Goal: Check status: Check status

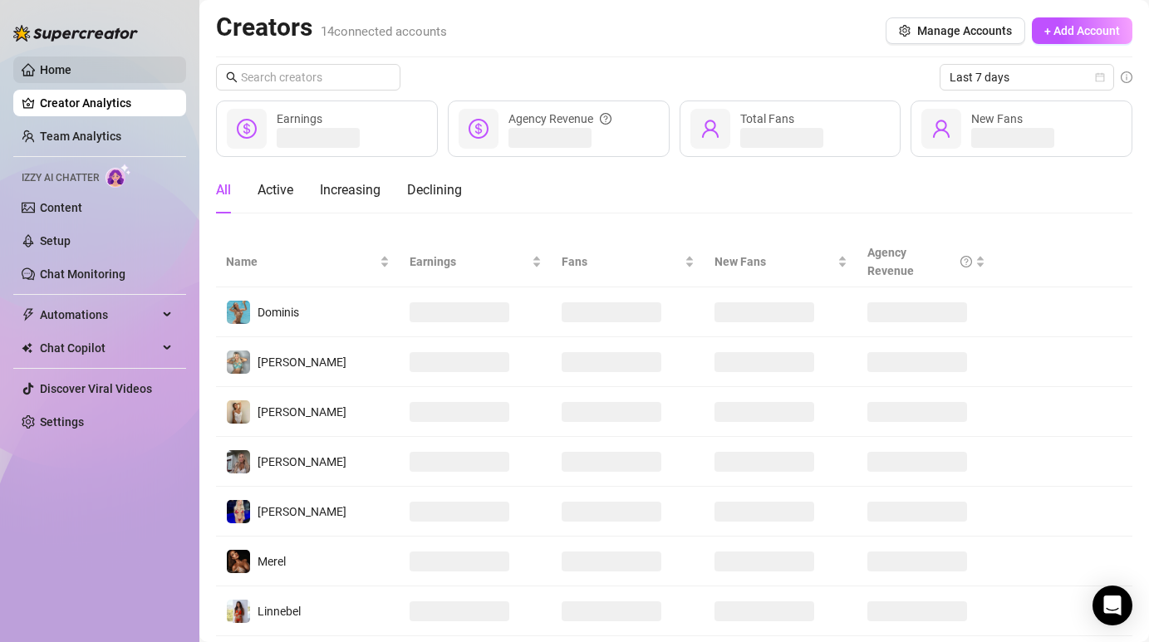
click at [71, 75] on link "Home" at bounding box center [56, 69] width 32 height 13
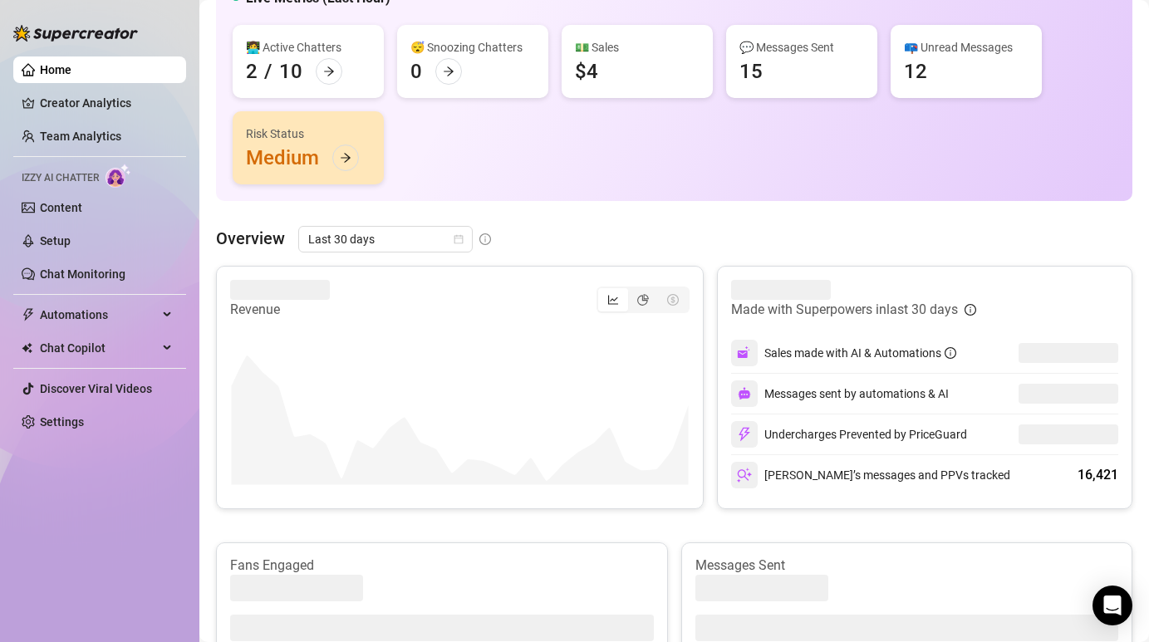
scroll to position [198, 0]
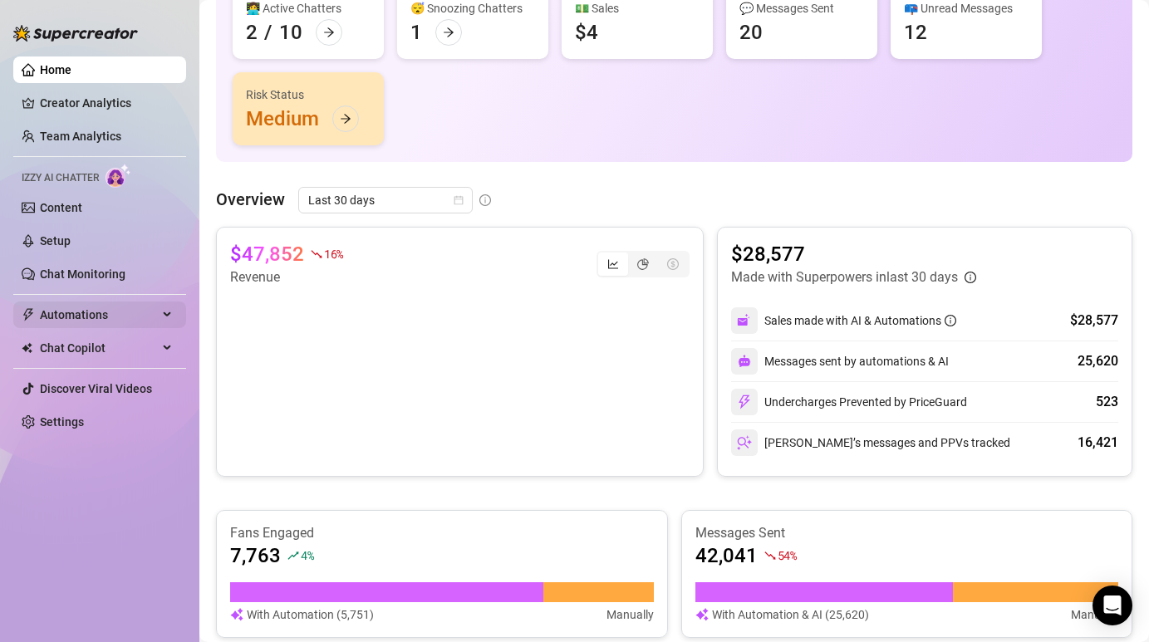
click at [87, 311] on span "Automations" at bounding box center [99, 315] width 118 height 27
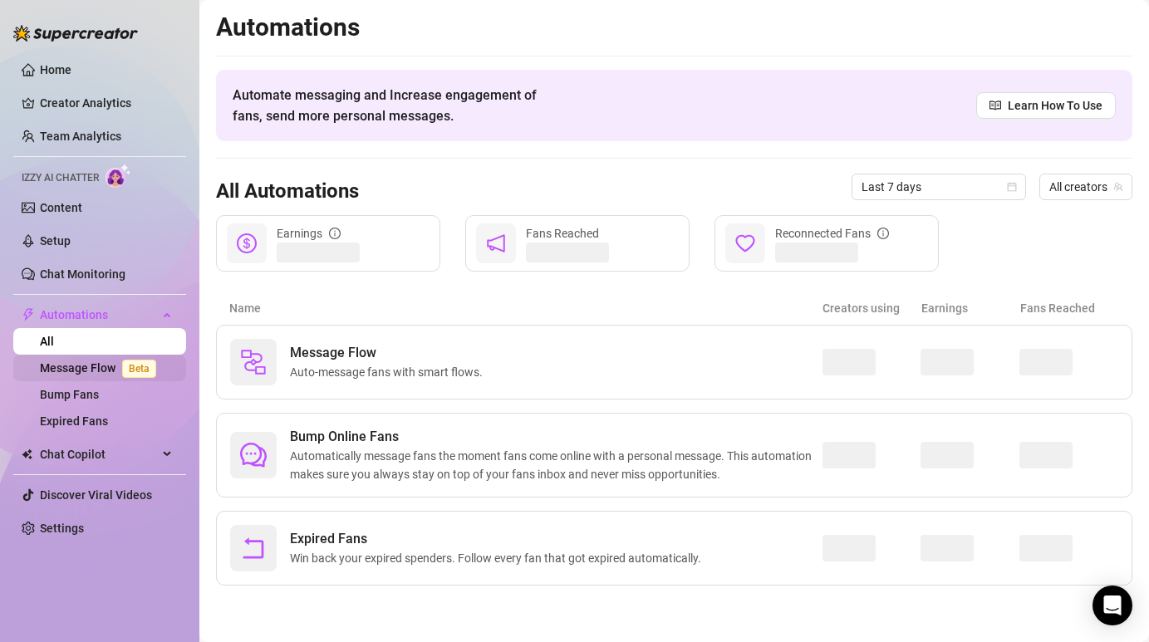
click at [91, 366] on link "Message Flow Beta" at bounding box center [101, 367] width 123 height 13
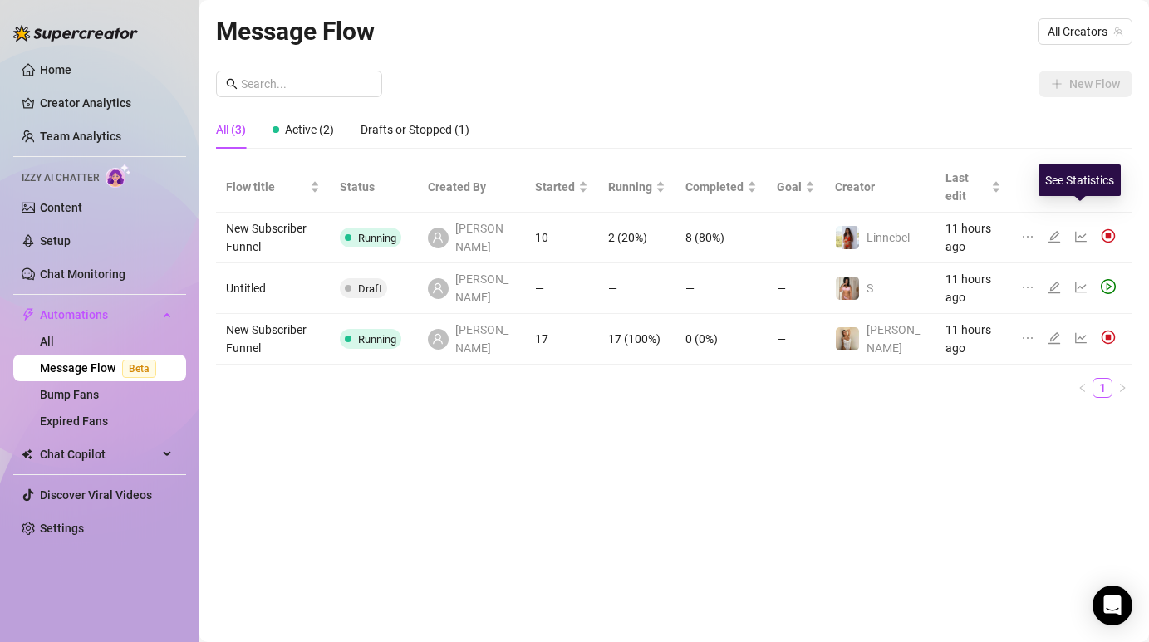
click at [1081, 232] on icon "line-chart" at bounding box center [1081, 237] width 12 height 11
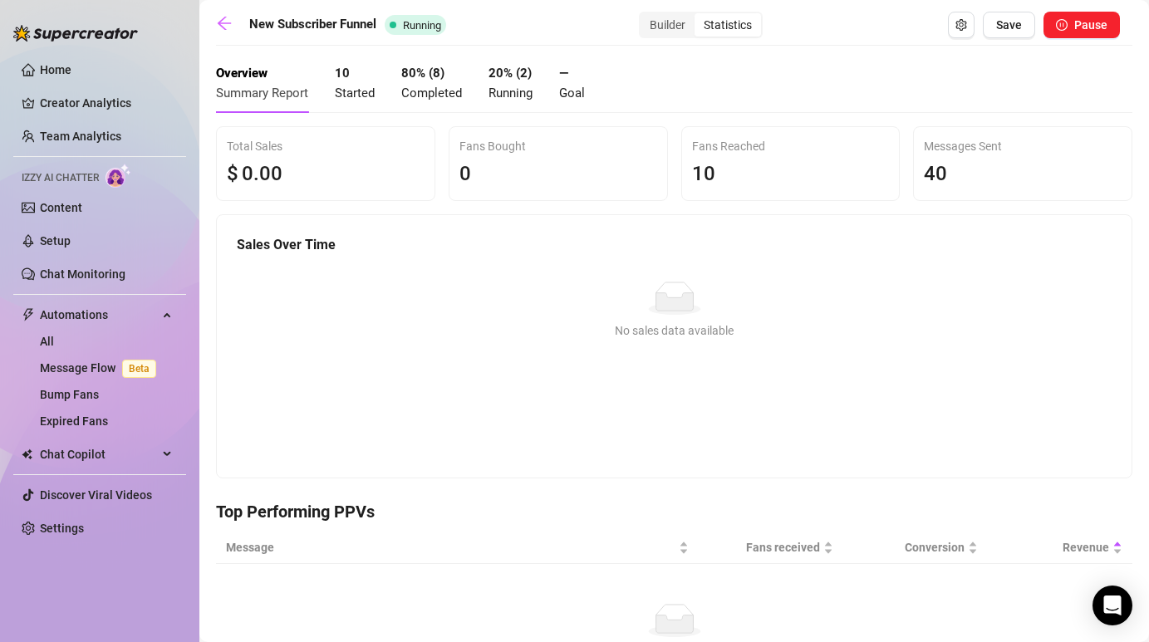
click at [224, 14] on div "New Subscriber Funnel Running Builder Statistics Save Pause" at bounding box center [668, 25] width 904 height 27
click at [224, 25] on icon "arrow-left" at bounding box center [224, 23] width 17 height 17
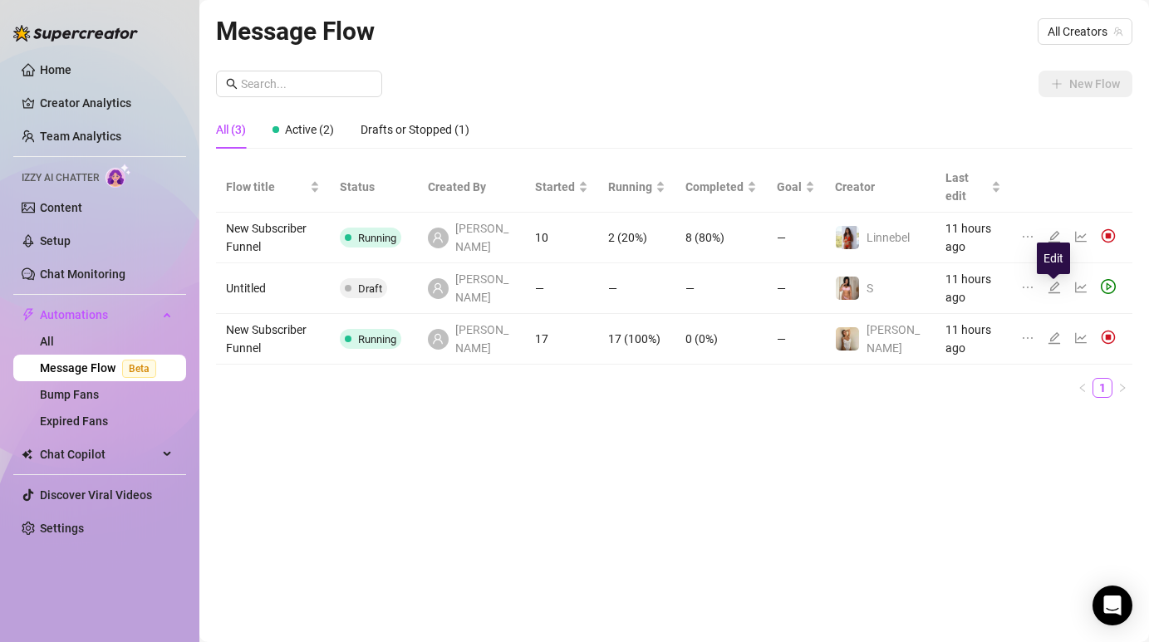
click at [1057, 331] on icon "edit" at bounding box center [1053, 337] width 13 height 13
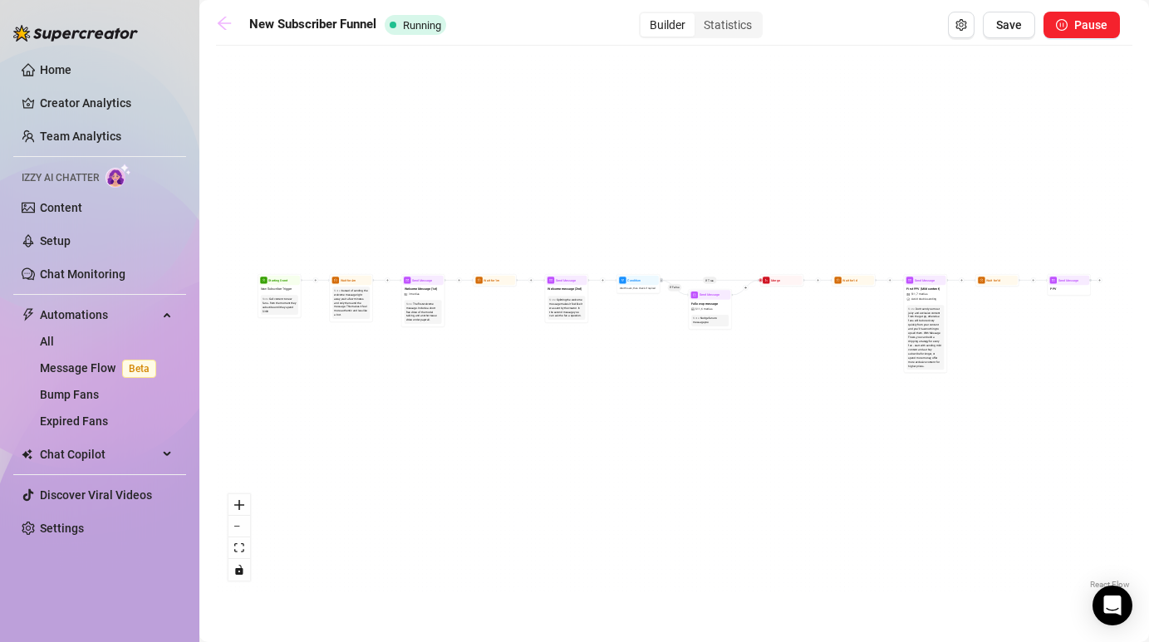
click at [227, 28] on icon "arrow-left" at bounding box center [224, 23] width 17 height 17
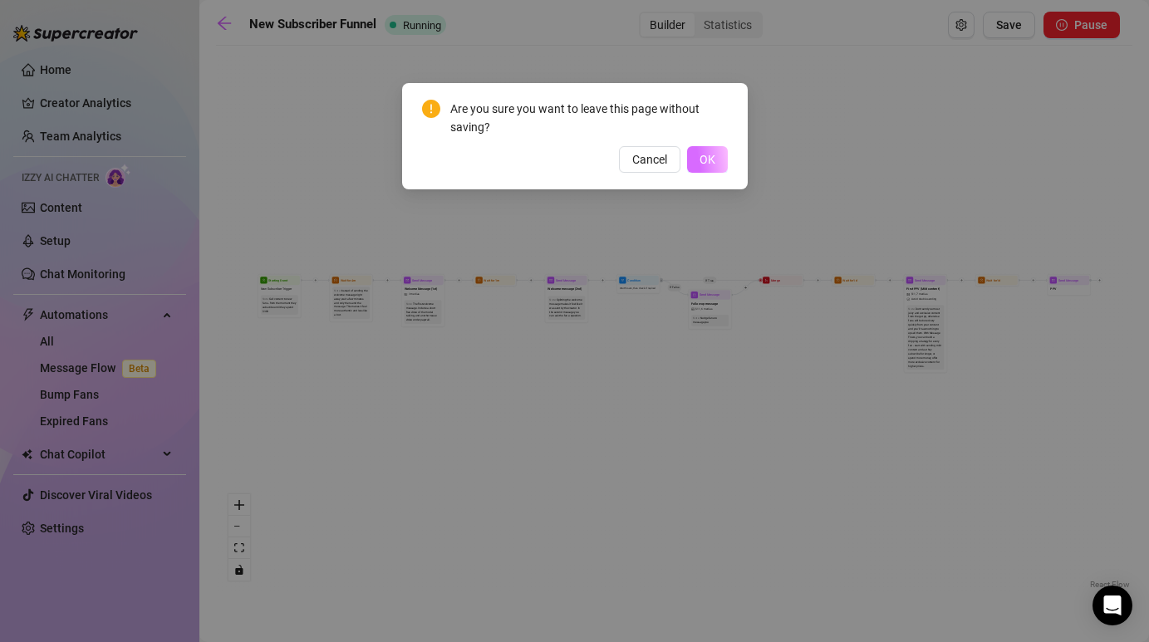
click at [709, 162] on span "OK" at bounding box center [707, 159] width 16 height 13
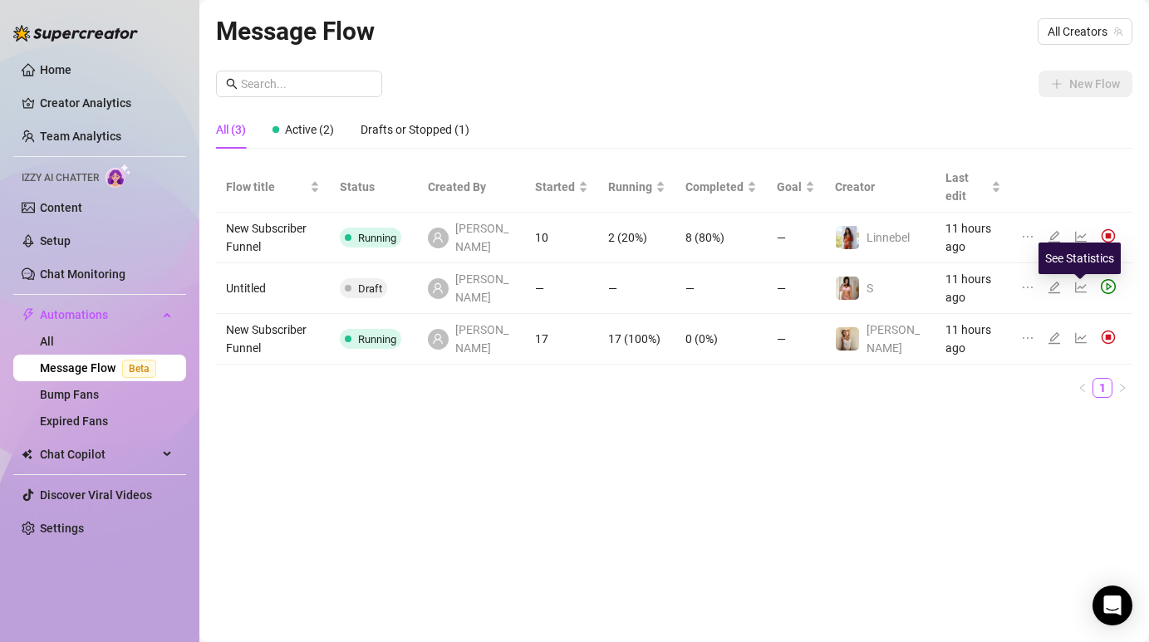
click at [1078, 333] on icon "line-chart" at bounding box center [1081, 338] width 12 height 11
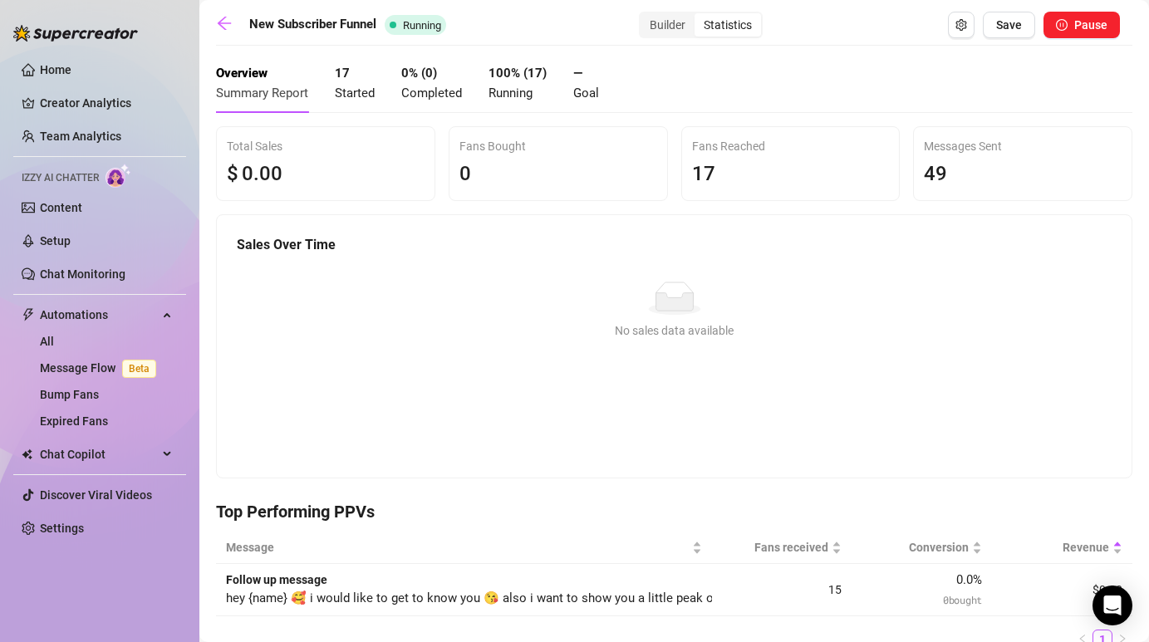
click at [365, 88] on span "Started" at bounding box center [355, 93] width 40 height 15
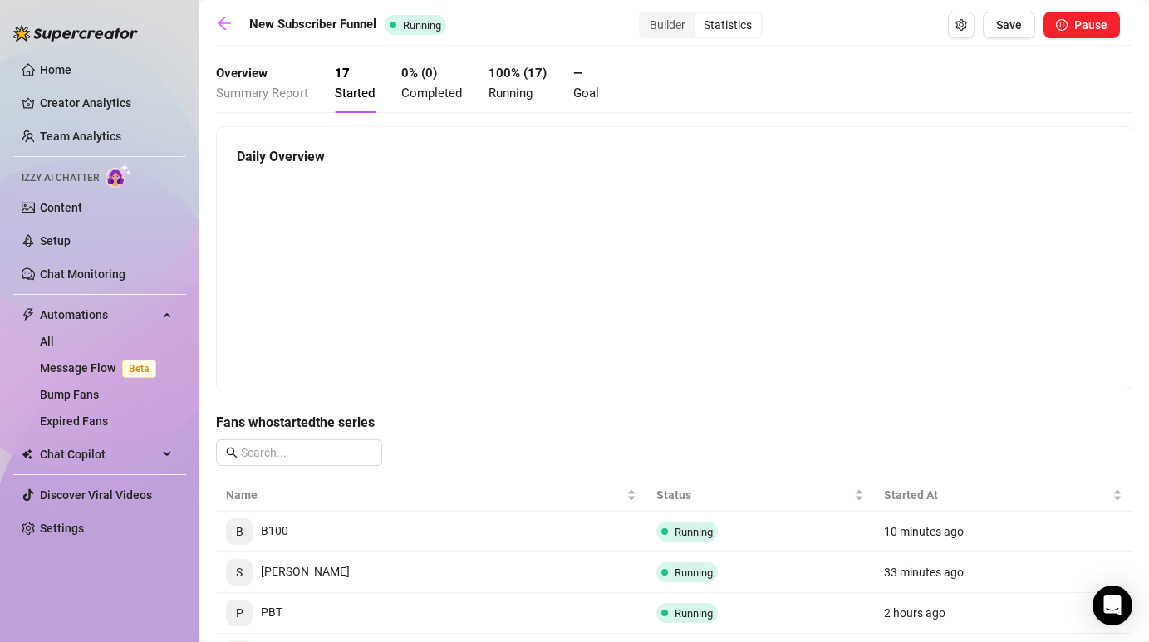
click at [500, 87] on span "Running" at bounding box center [510, 93] width 44 height 15
click at [433, 84] on div "0 % ( 0 ) Completed" at bounding box center [431, 83] width 61 height 39
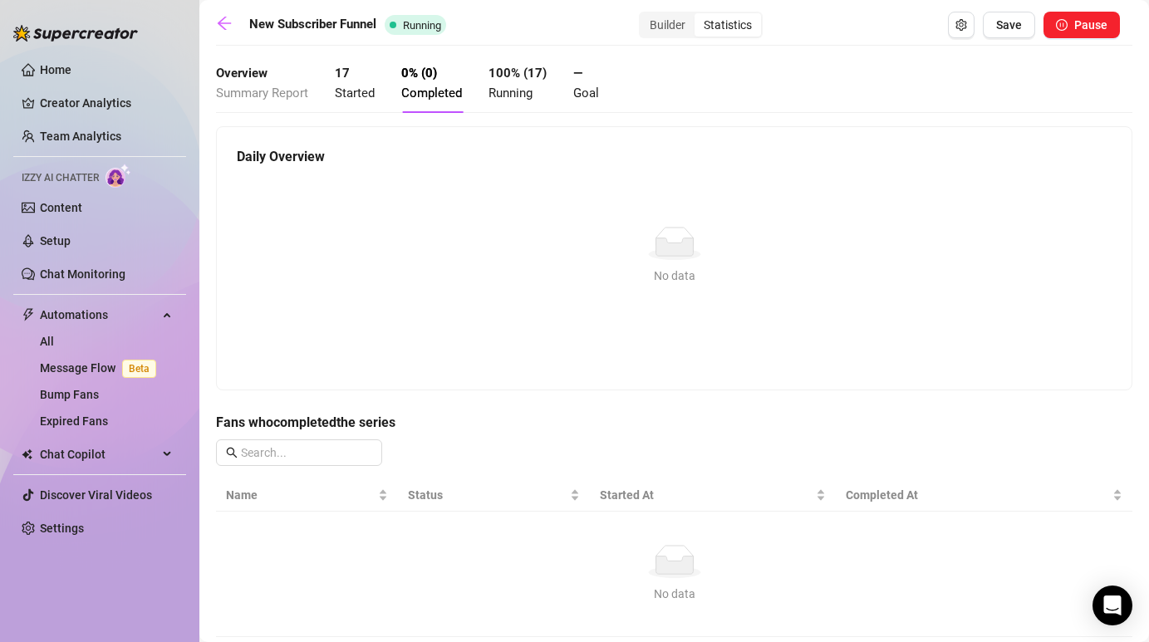
click at [566, 94] on div "Overview Summary Report 17 Started 0 % ( 0 ) Completed 100 % ( 17 ) Running — G…" at bounding box center [407, 83] width 383 height 59
click at [219, 20] on icon "arrow-left" at bounding box center [224, 23] width 17 height 17
